Goal: Entertainment & Leisure: Consume media (video, audio)

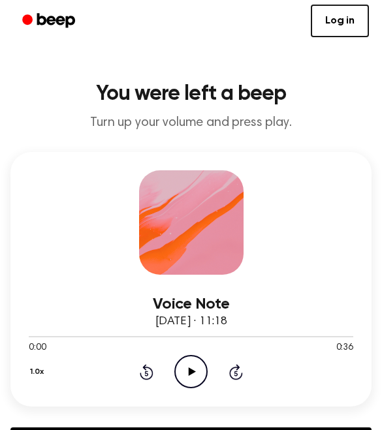
click at [189, 371] on icon at bounding box center [191, 371] width 7 height 8
click at [190, 366] on icon "Play Audio" at bounding box center [190, 371] width 33 height 33
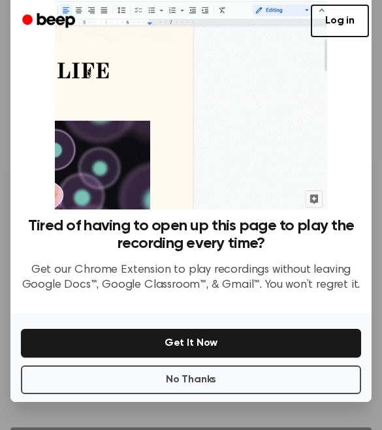
scroll to position [53, 0]
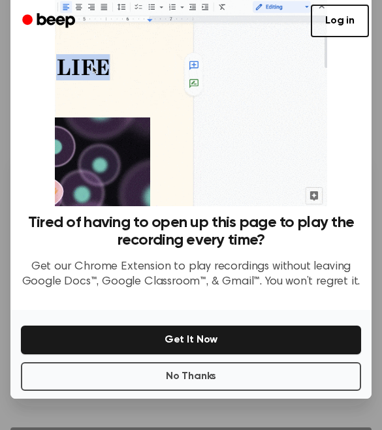
click at [203, 374] on button "No Thanks" at bounding box center [191, 376] width 340 height 29
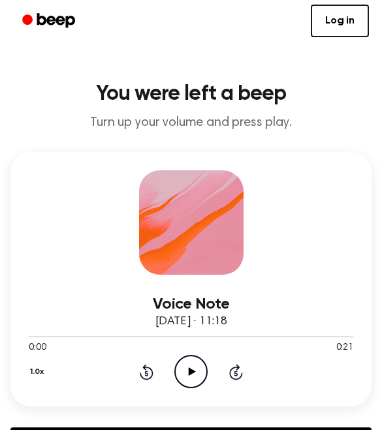
click at [197, 365] on icon "Play Audio" at bounding box center [190, 371] width 33 height 33
click at [192, 370] on icon at bounding box center [191, 371] width 7 height 8
click at [362, 115] on p "Turn up your volume and press play." at bounding box center [190, 123] width 361 height 16
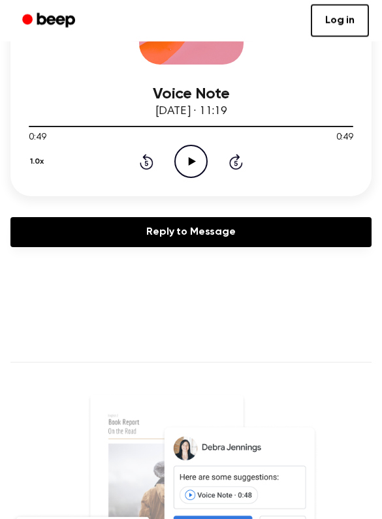
scroll to position [211, 0]
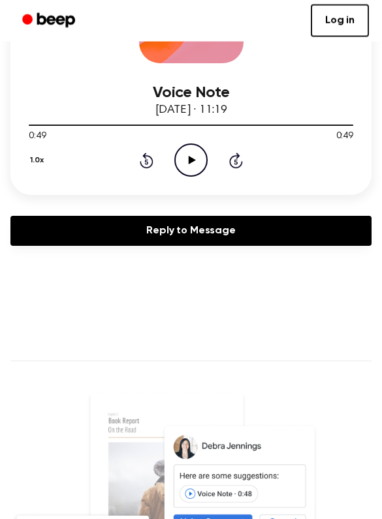
click at [191, 160] on icon at bounding box center [191, 161] width 7 height 8
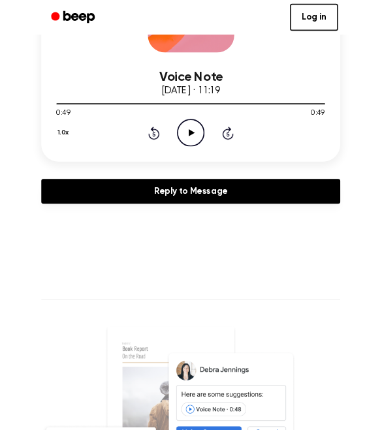
scroll to position [248, 0]
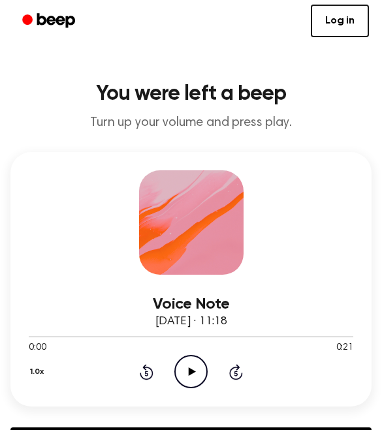
click at [193, 369] on icon "Play Audio" at bounding box center [190, 371] width 33 height 33
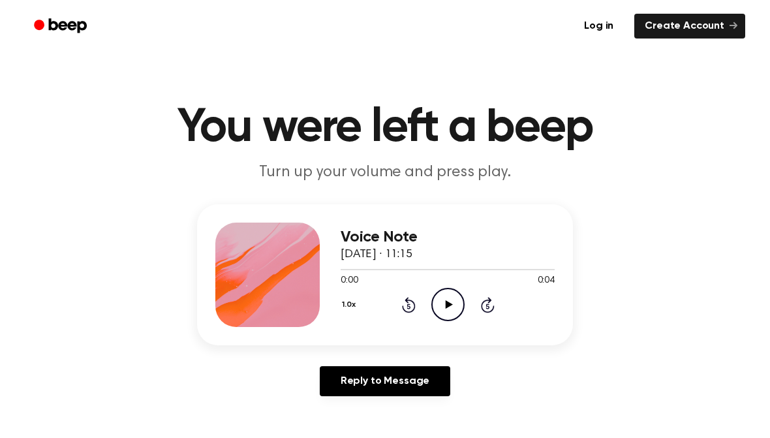
click at [451, 301] on icon "Play Audio" at bounding box center [447, 304] width 33 height 33
